Goal: Task Accomplishment & Management: Use online tool/utility

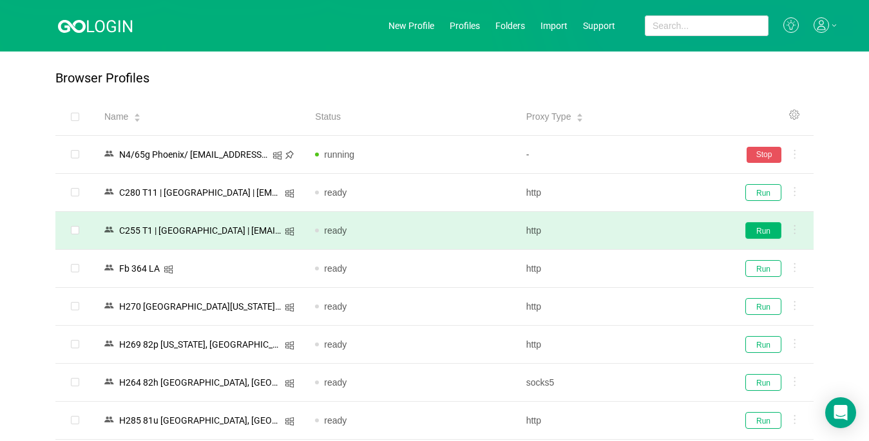
click at [765, 230] on button "Run" at bounding box center [763, 230] width 36 height 17
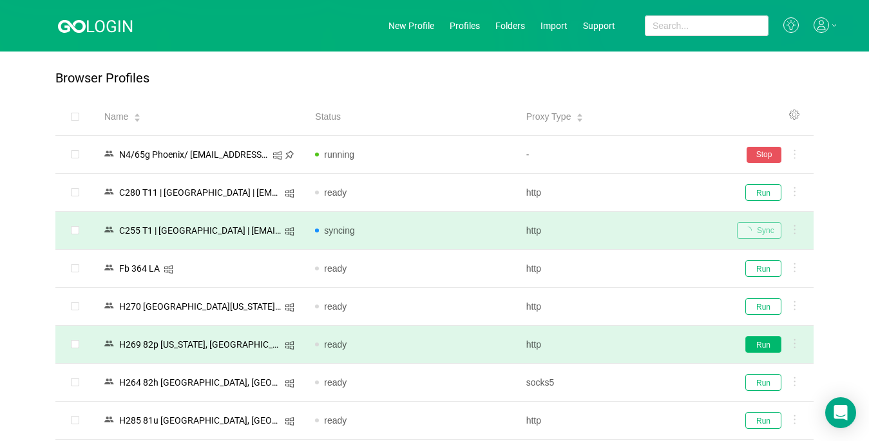
click at [758, 343] on button "Run" at bounding box center [763, 344] width 36 height 17
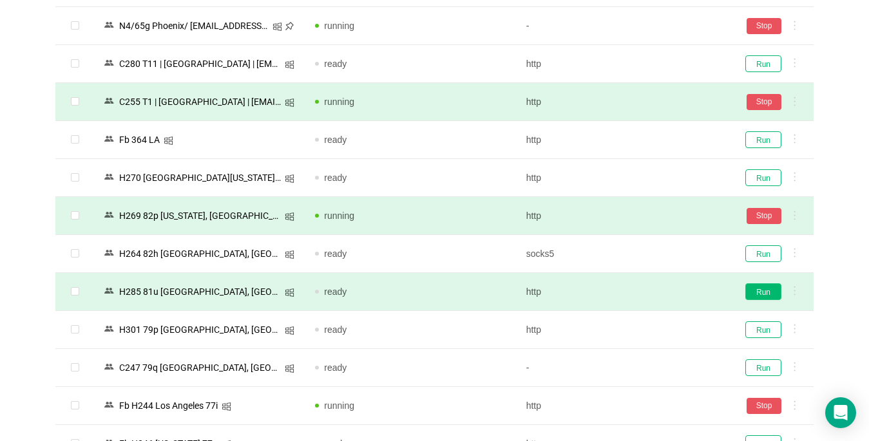
click at [762, 295] on button "Run" at bounding box center [763, 291] width 36 height 17
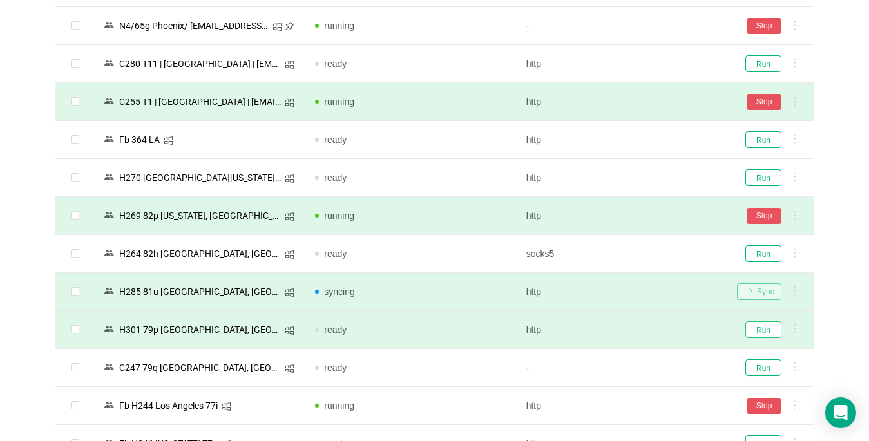
click at [761, 332] on button "Run" at bounding box center [763, 329] width 36 height 17
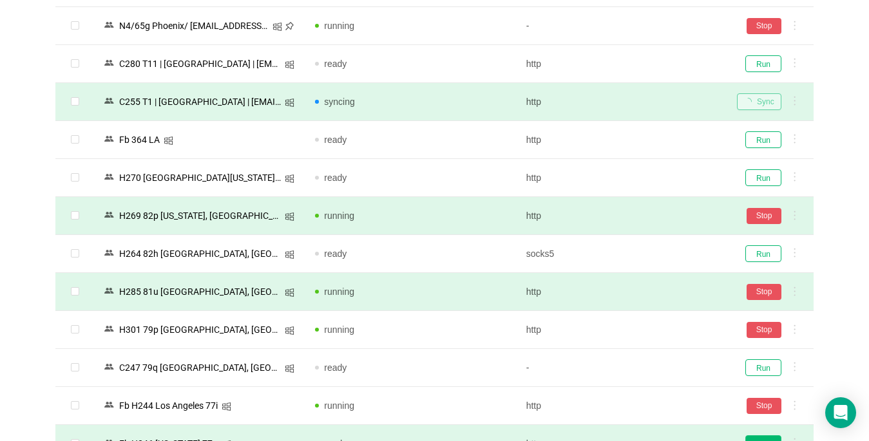
scroll to position [258, 0]
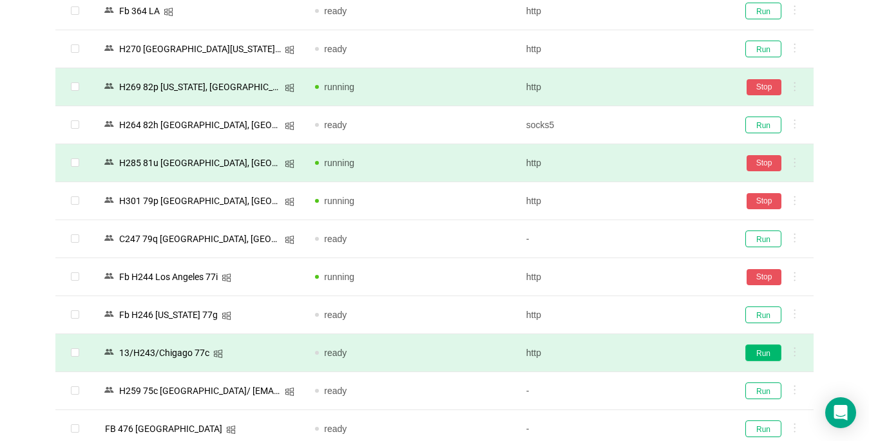
click at [761, 352] on button "Run" at bounding box center [763, 353] width 36 height 17
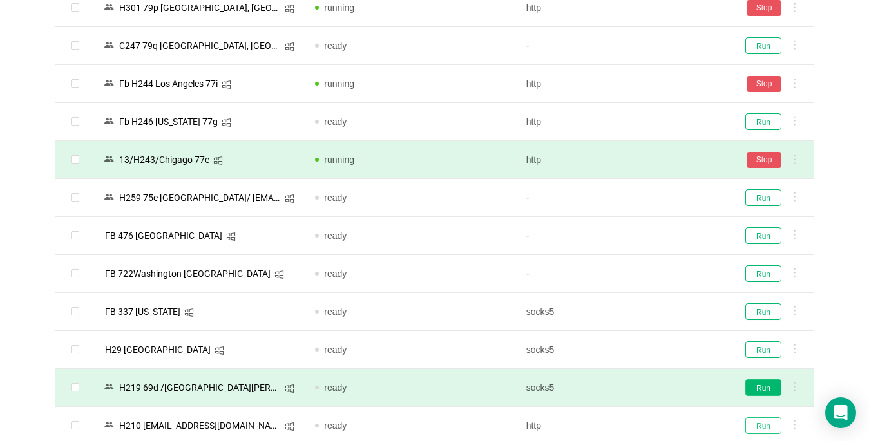
click at [756, 426] on button "Run" at bounding box center [763, 425] width 36 height 17
click at [763, 387] on button "Run" at bounding box center [763, 387] width 36 height 17
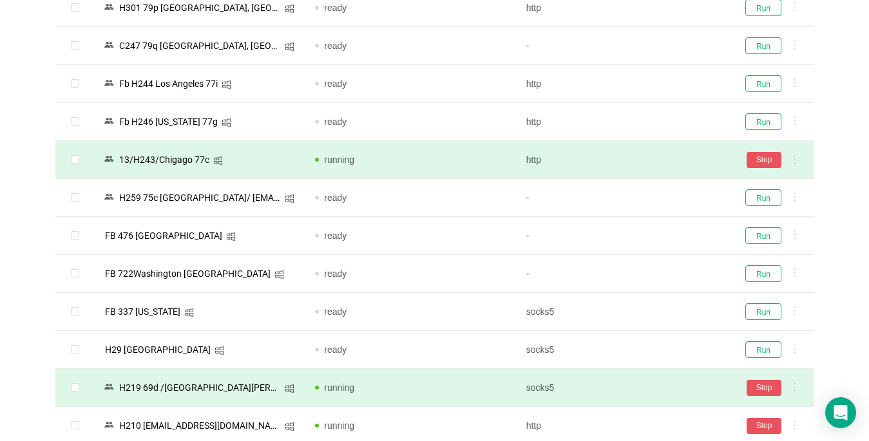
scroll to position [580, 0]
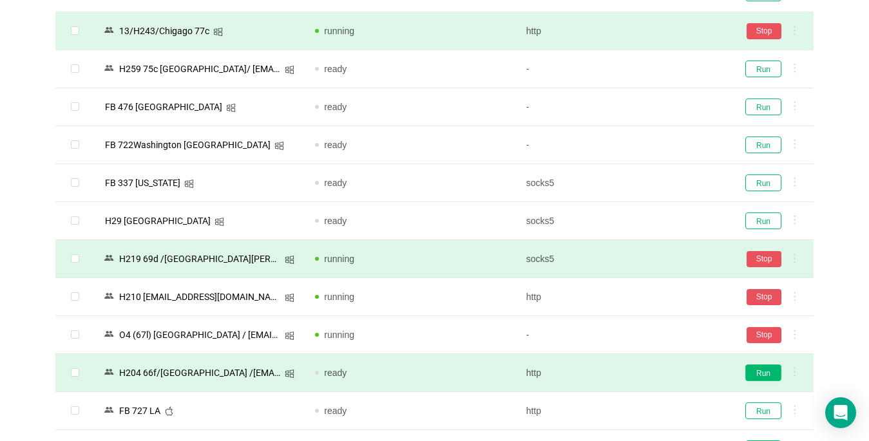
click at [757, 376] on button "Run" at bounding box center [763, 373] width 36 height 17
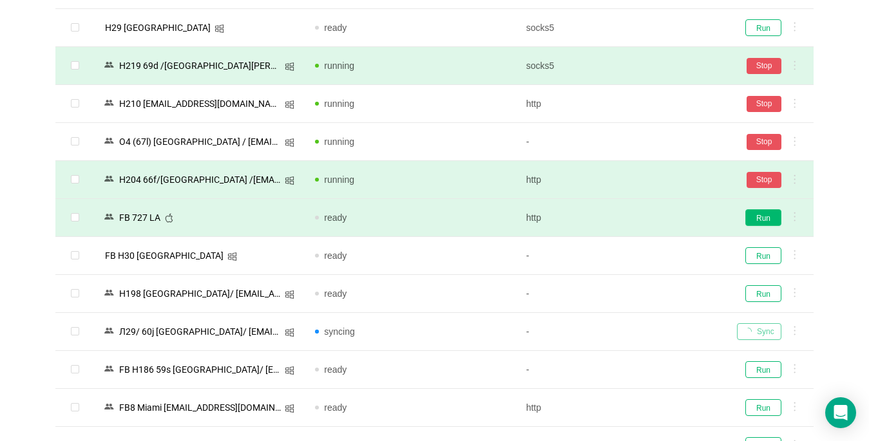
click at [763, 220] on button "Run" at bounding box center [763, 217] width 36 height 17
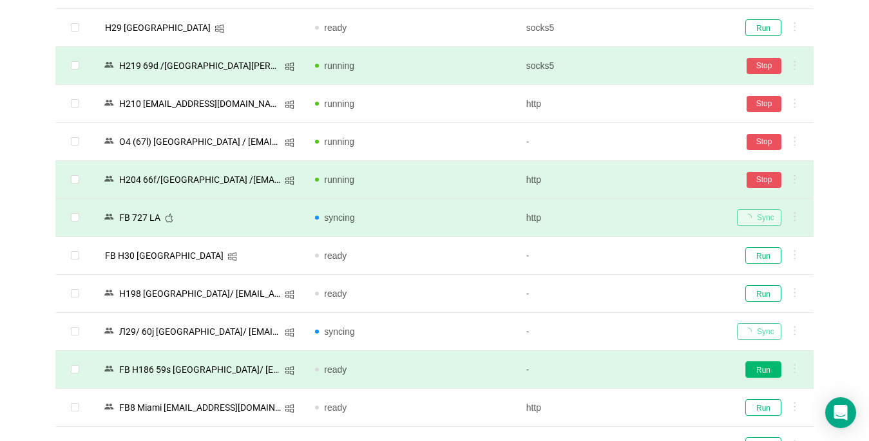
click at [764, 370] on button "Run" at bounding box center [763, 369] width 36 height 17
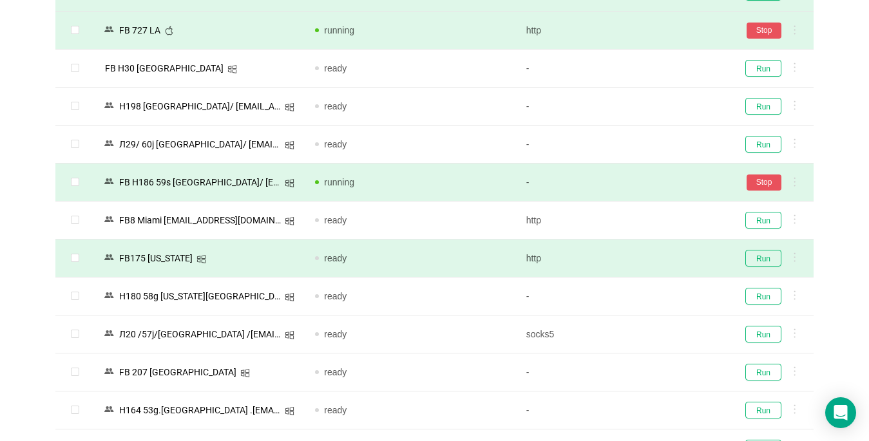
scroll to position [966, 0]
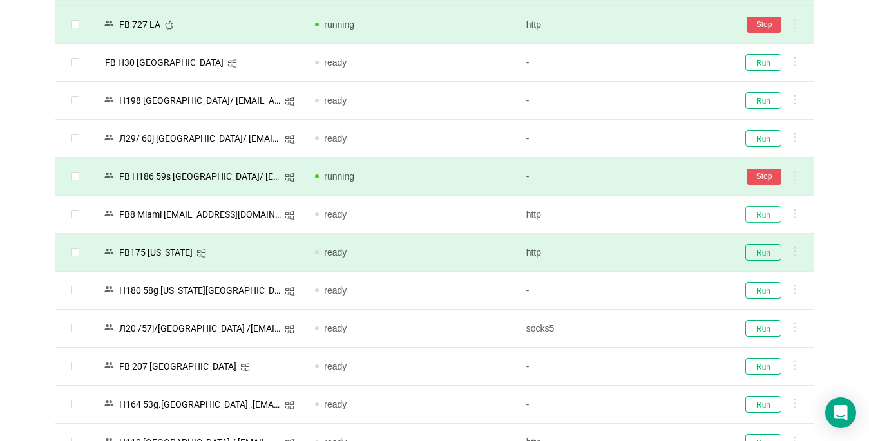
drag, startPoint x: 765, startPoint y: 215, endPoint x: 730, endPoint y: 252, distance: 51.0
click at [765, 215] on button "Run" at bounding box center [763, 214] width 36 height 17
click at [762, 257] on button "Run" at bounding box center [763, 252] width 36 height 17
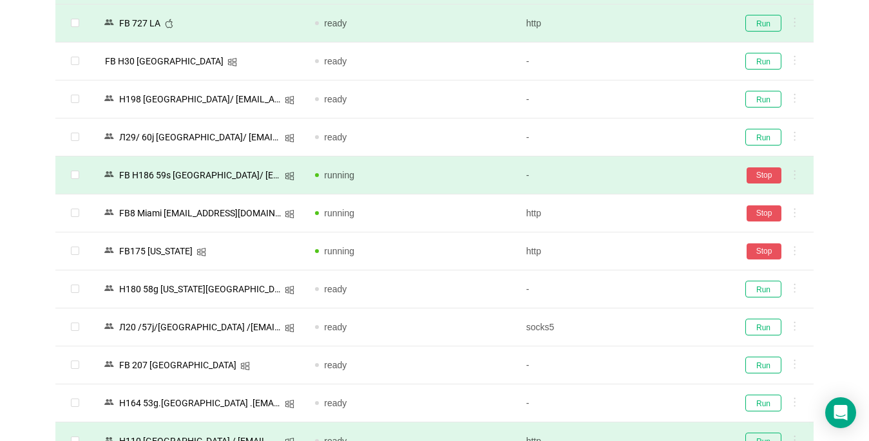
scroll to position [1160, 0]
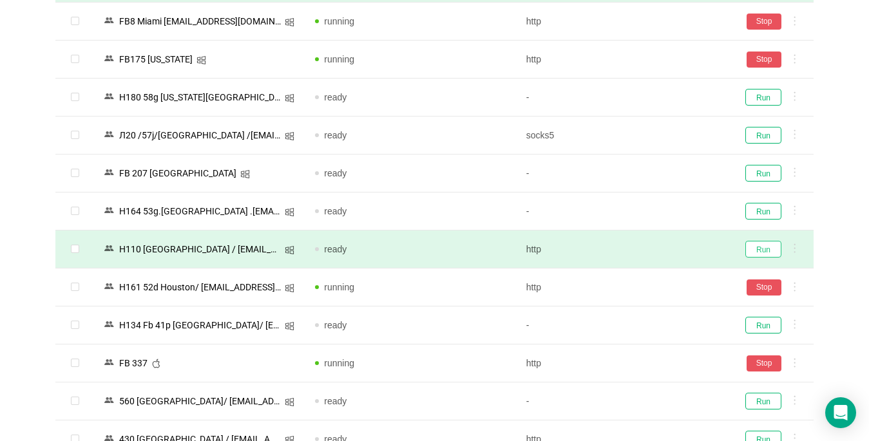
click at [768, 247] on button "Run" at bounding box center [763, 249] width 36 height 17
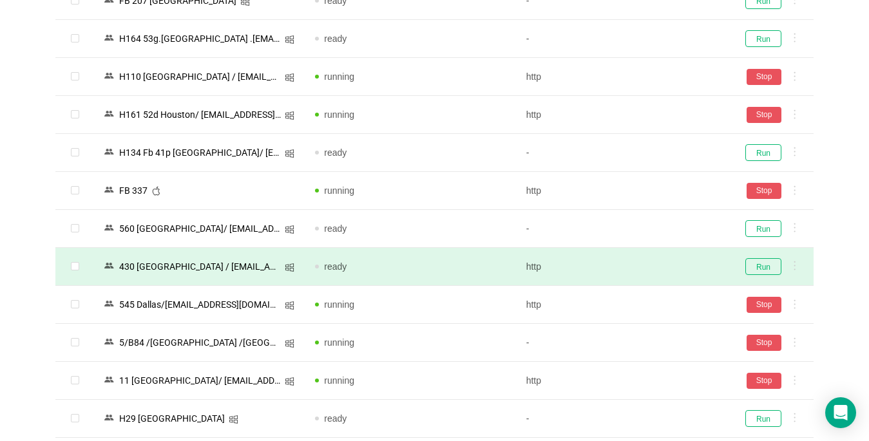
scroll to position [1353, 0]
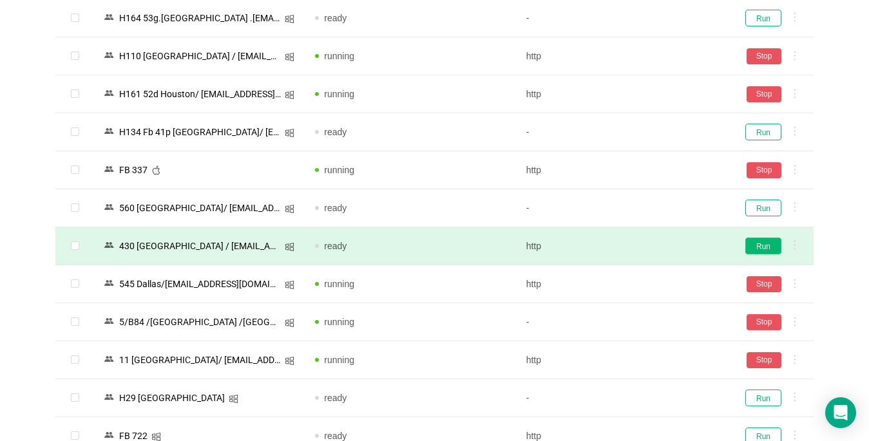
click at [763, 244] on button "Run" at bounding box center [763, 246] width 36 height 17
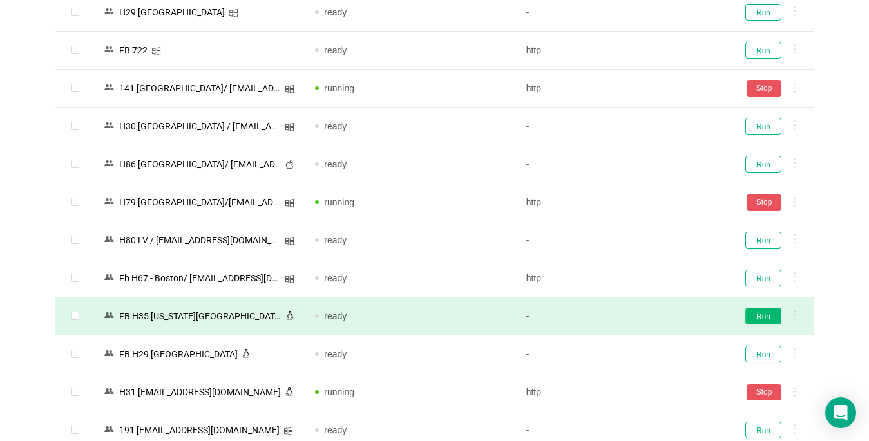
scroll to position [1739, 0]
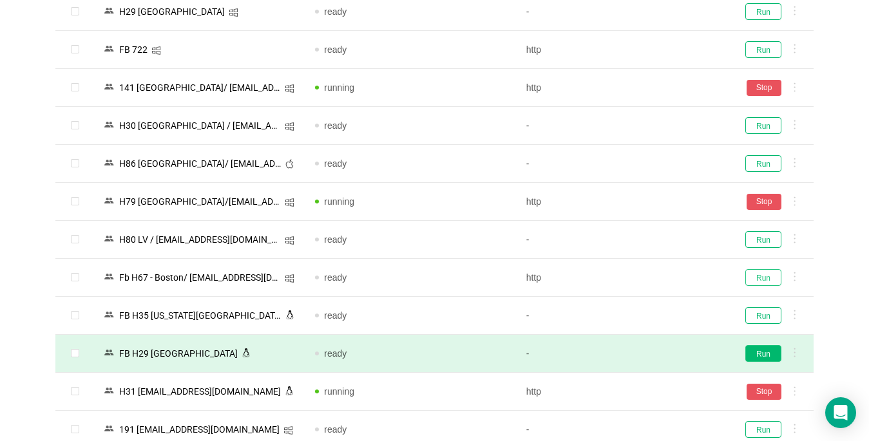
click at [761, 273] on button "Run" at bounding box center [763, 277] width 36 height 17
click at [756, 349] on button "Run" at bounding box center [763, 353] width 36 height 17
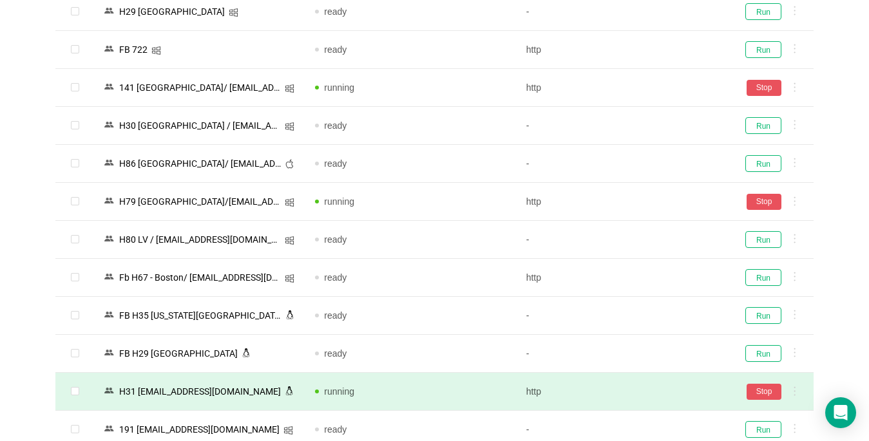
scroll to position [1804, 0]
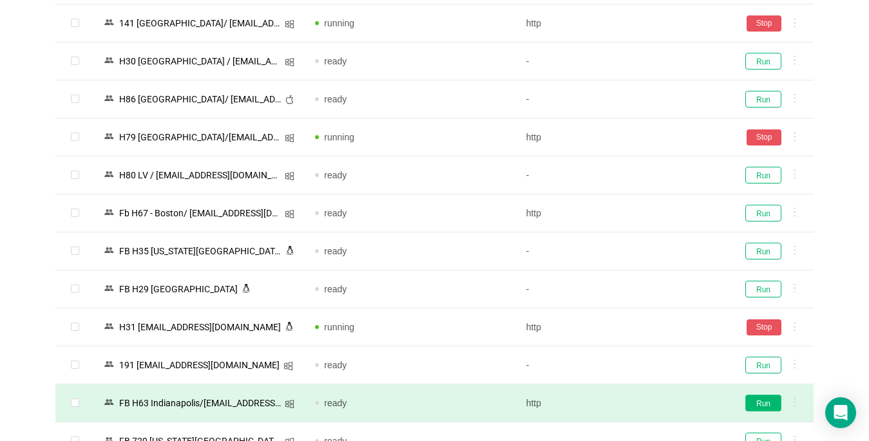
click at [758, 403] on button "Run" at bounding box center [763, 403] width 36 height 17
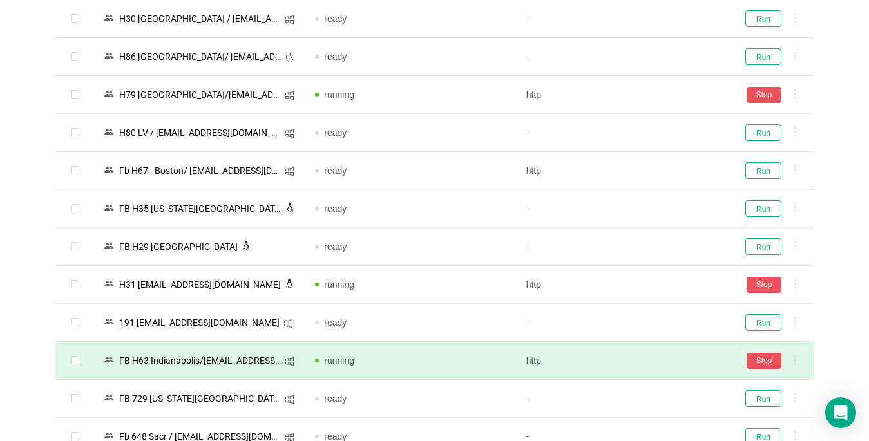
scroll to position [1997, 0]
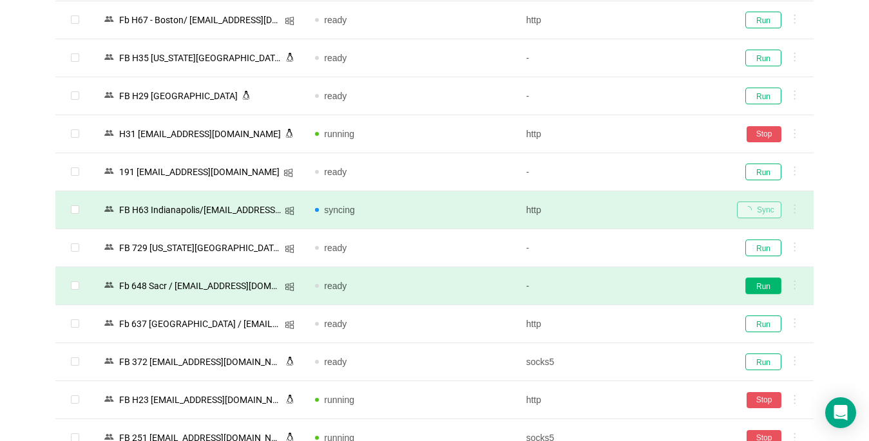
click at [759, 286] on button "Run" at bounding box center [763, 286] width 36 height 17
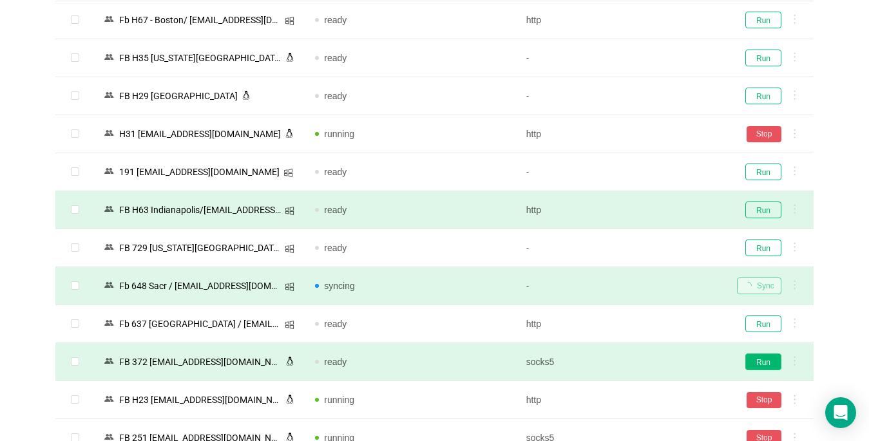
click at [772, 366] on button "Run" at bounding box center [763, 362] width 36 height 17
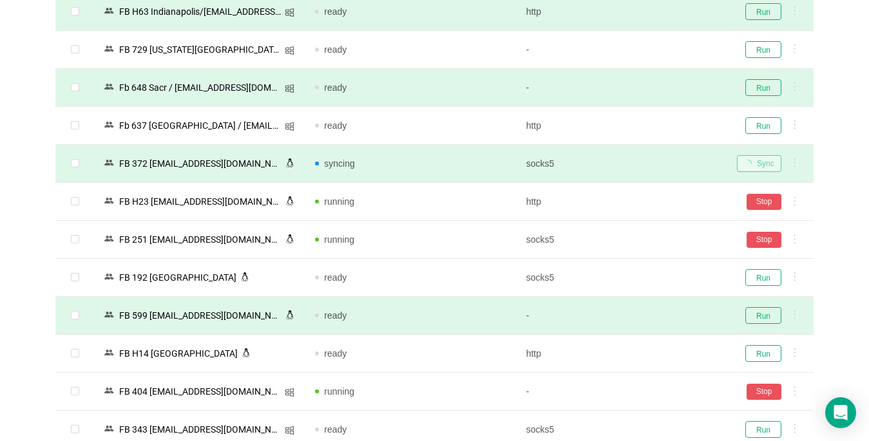
scroll to position [2255, 0]
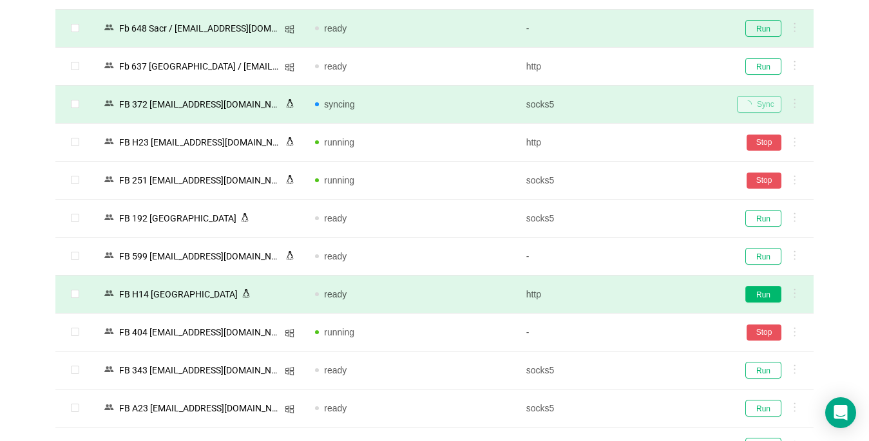
click at [763, 294] on button "Run" at bounding box center [763, 294] width 36 height 17
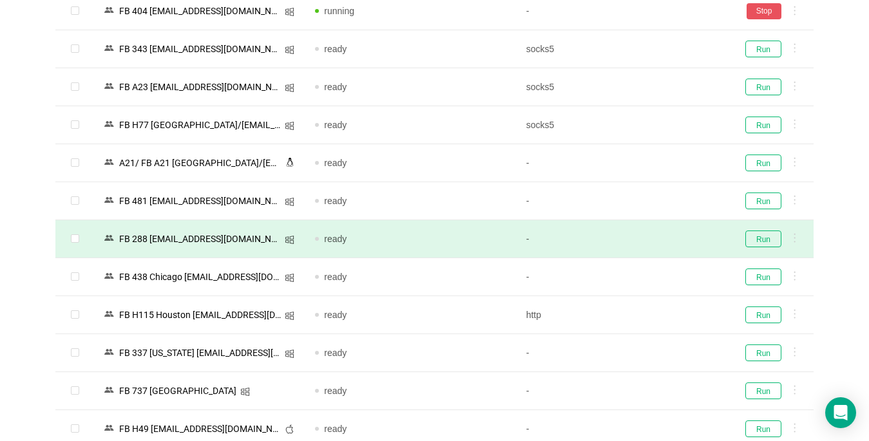
scroll to position [2577, 0]
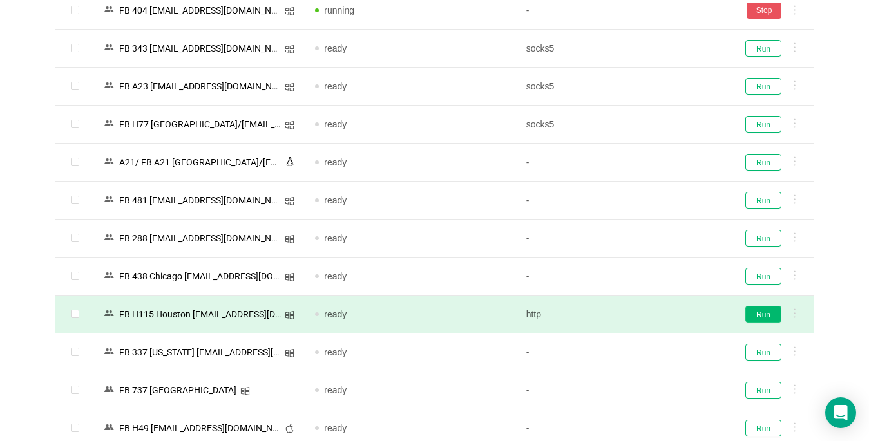
click at [759, 313] on button "Run" at bounding box center [763, 314] width 36 height 17
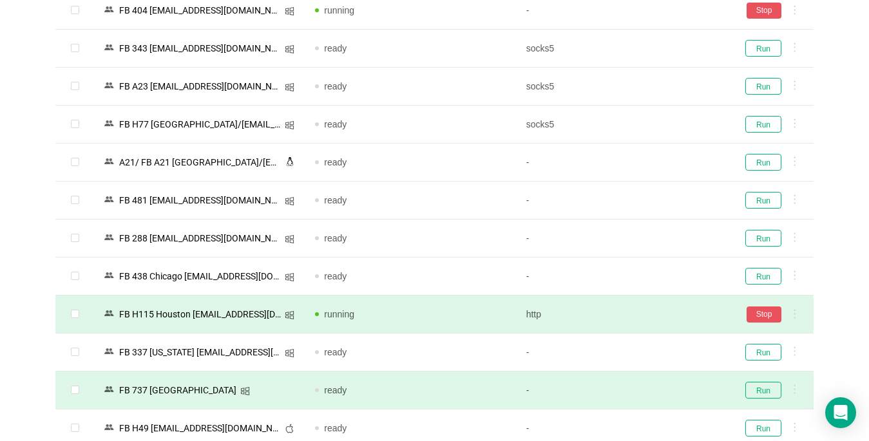
scroll to position [2641, 0]
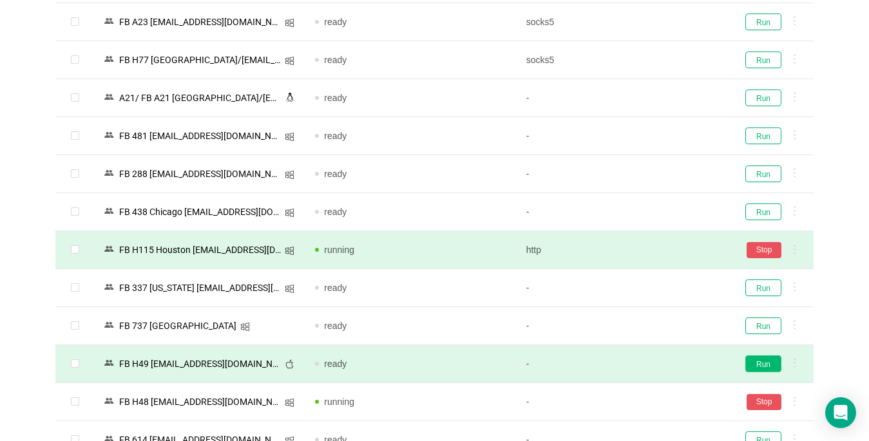
click at [759, 365] on button "Run" at bounding box center [763, 364] width 36 height 17
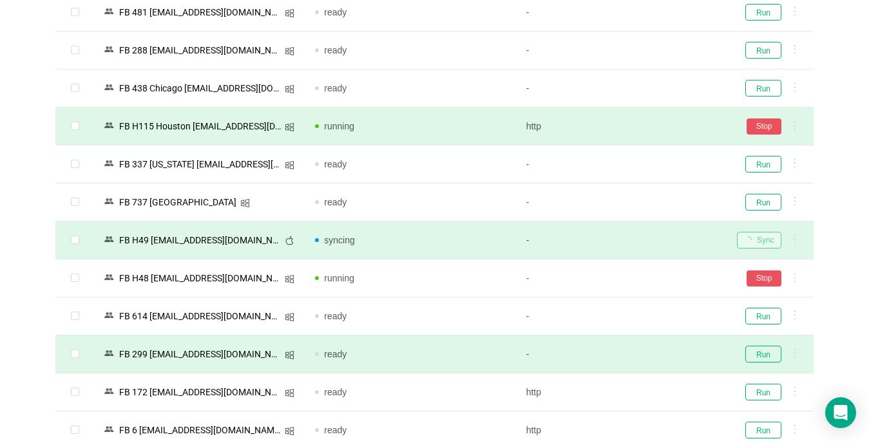
scroll to position [2835, 0]
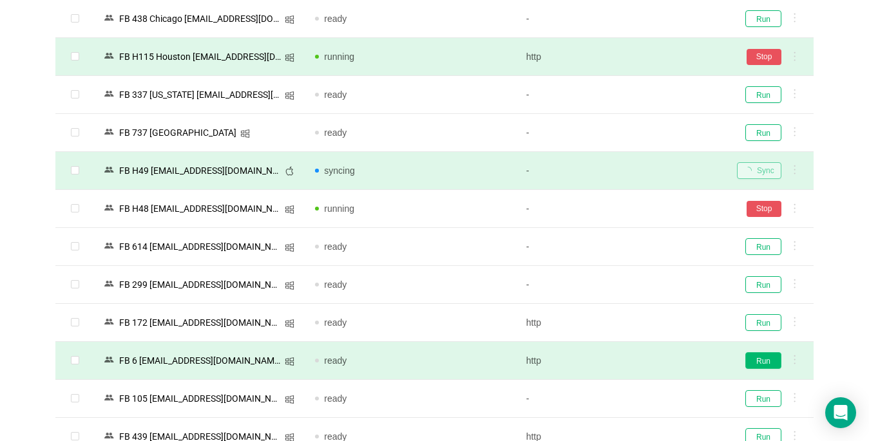
click at [756, 363] on button "Run" at bounding box center [763, 360] width 36 height 17
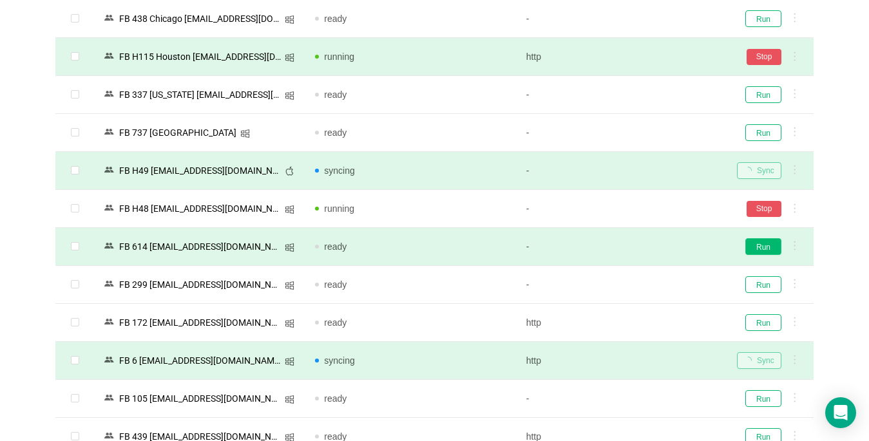
click at [761, 243] on button "Run" at bounding box center [763, 246] width 36 height 17
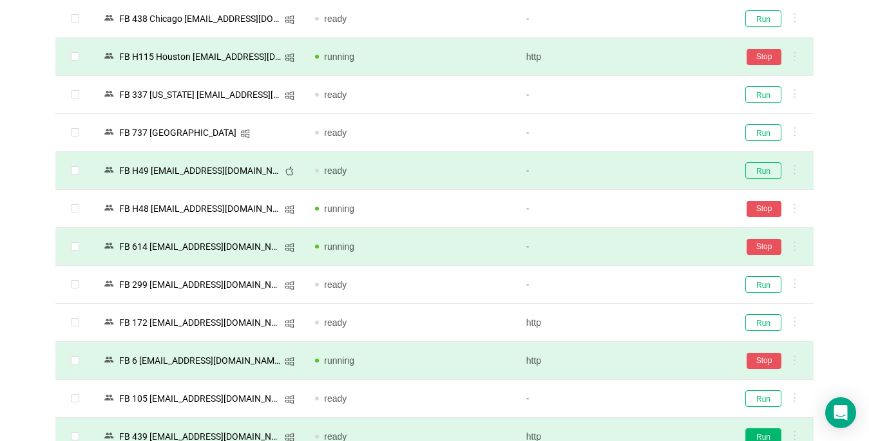
click at [760, 434] on button "Run" at bounding box center [763, 436] width 36 height 17
